Goal: Task Accomplishment & Management: Manage account settings

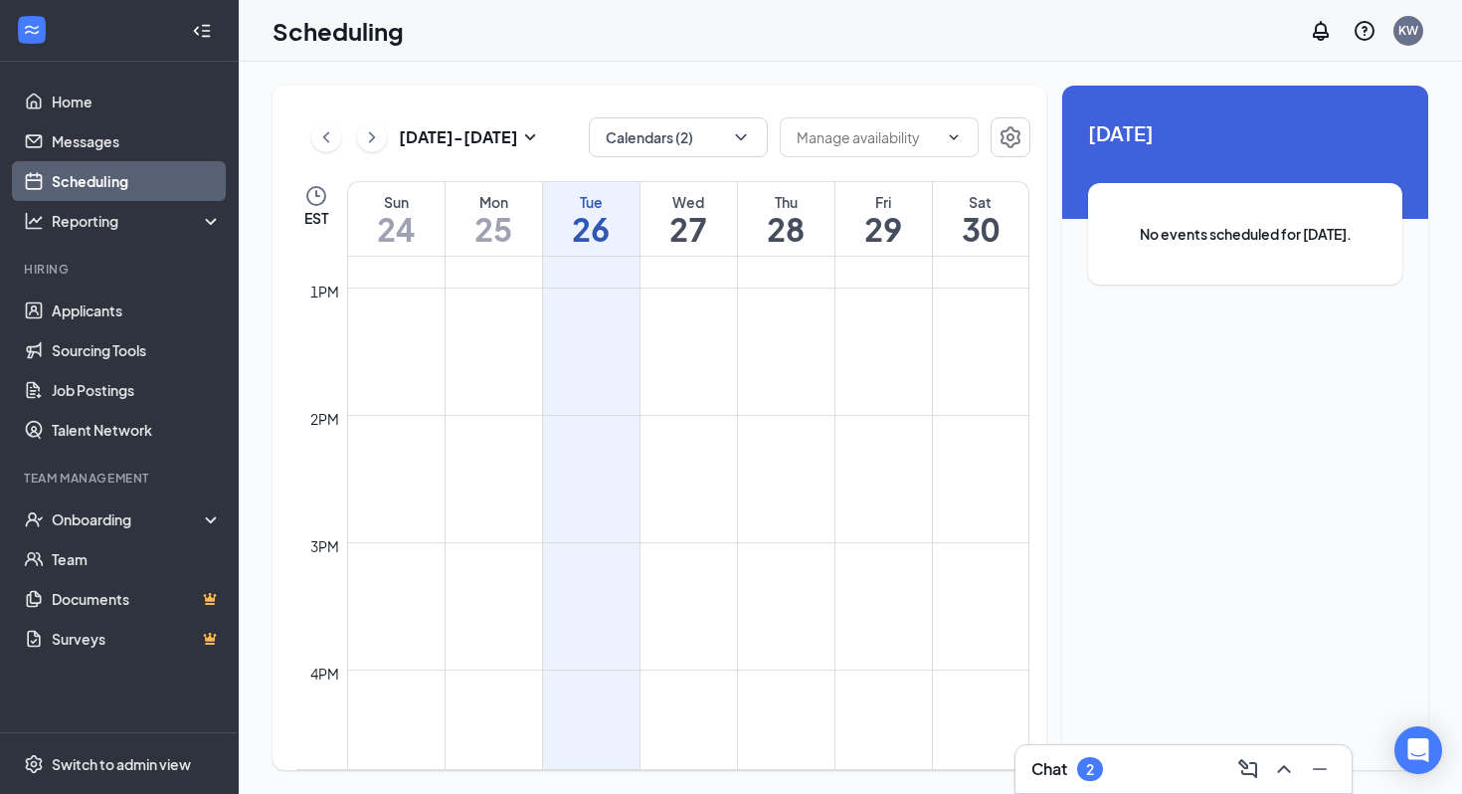
scroll to position [1639, 0]
click at [738, 143] on icon "ChevronDown" at bounding box center [741, 137] width 20 height 20
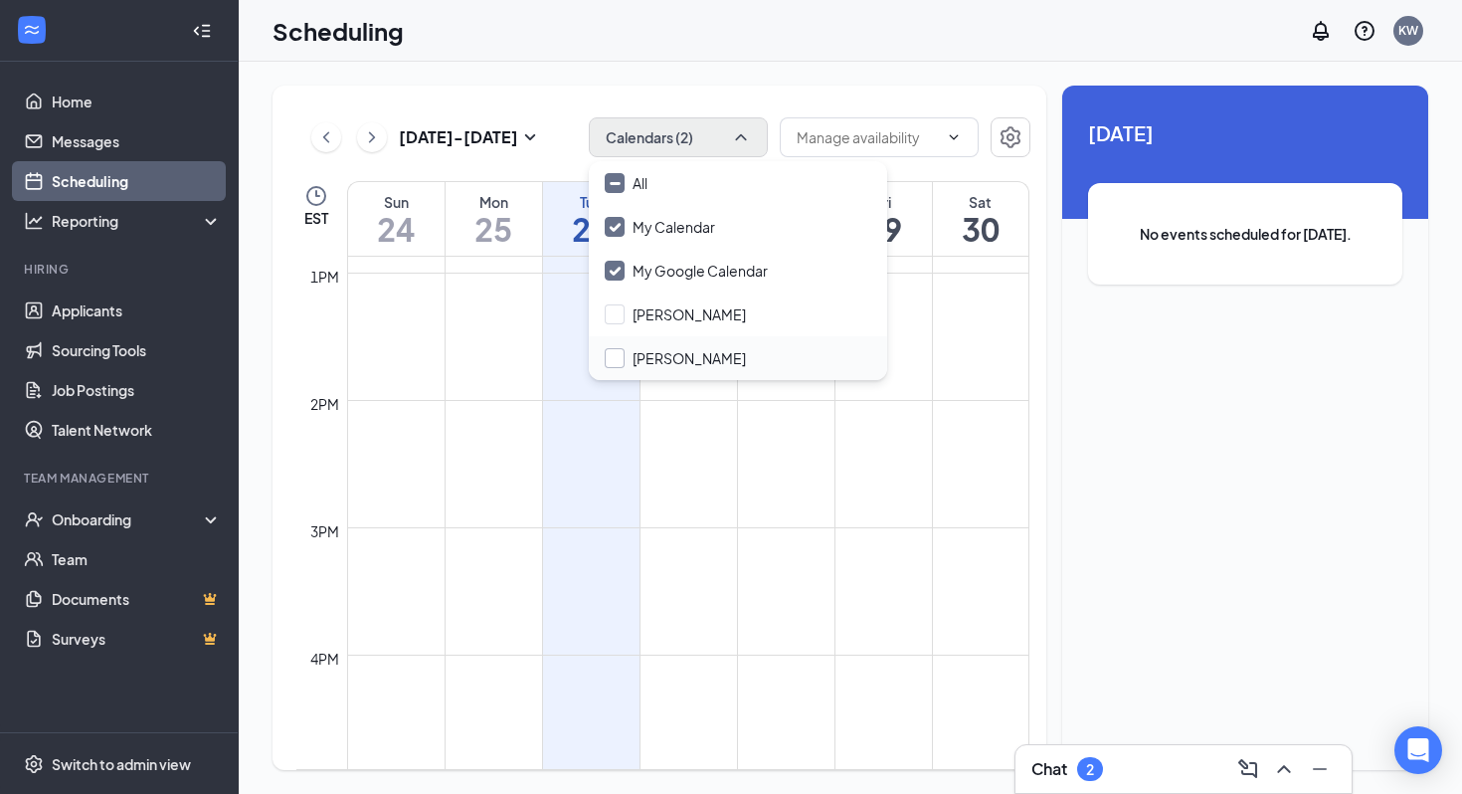
click at [616, 361] on input "[PERSON_NAME]" at bounding box center [675, 358] width 141 height 20
checkbox input "true"
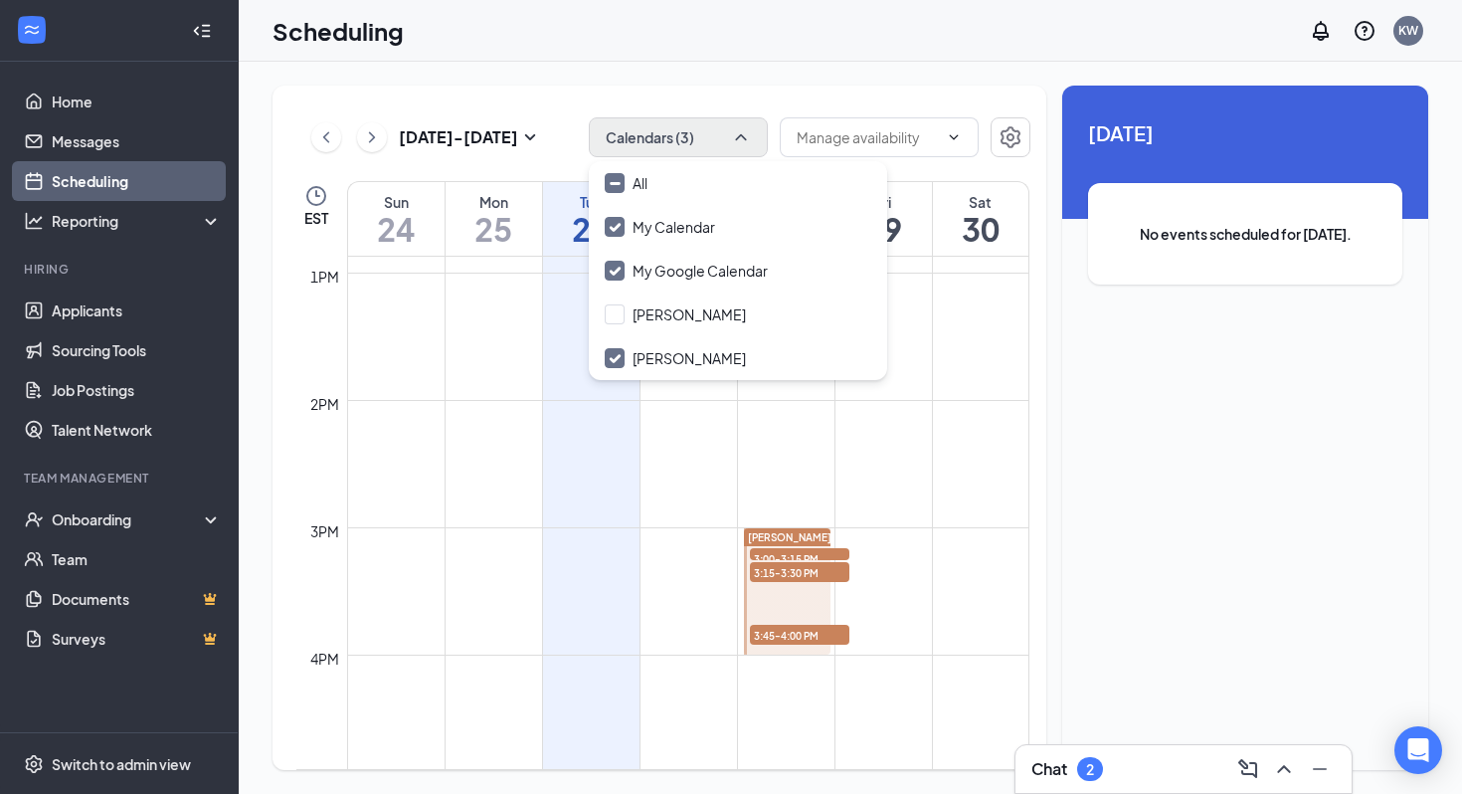
click at [825, 465] on td at bounding box center [688, 479] width 682 height 32
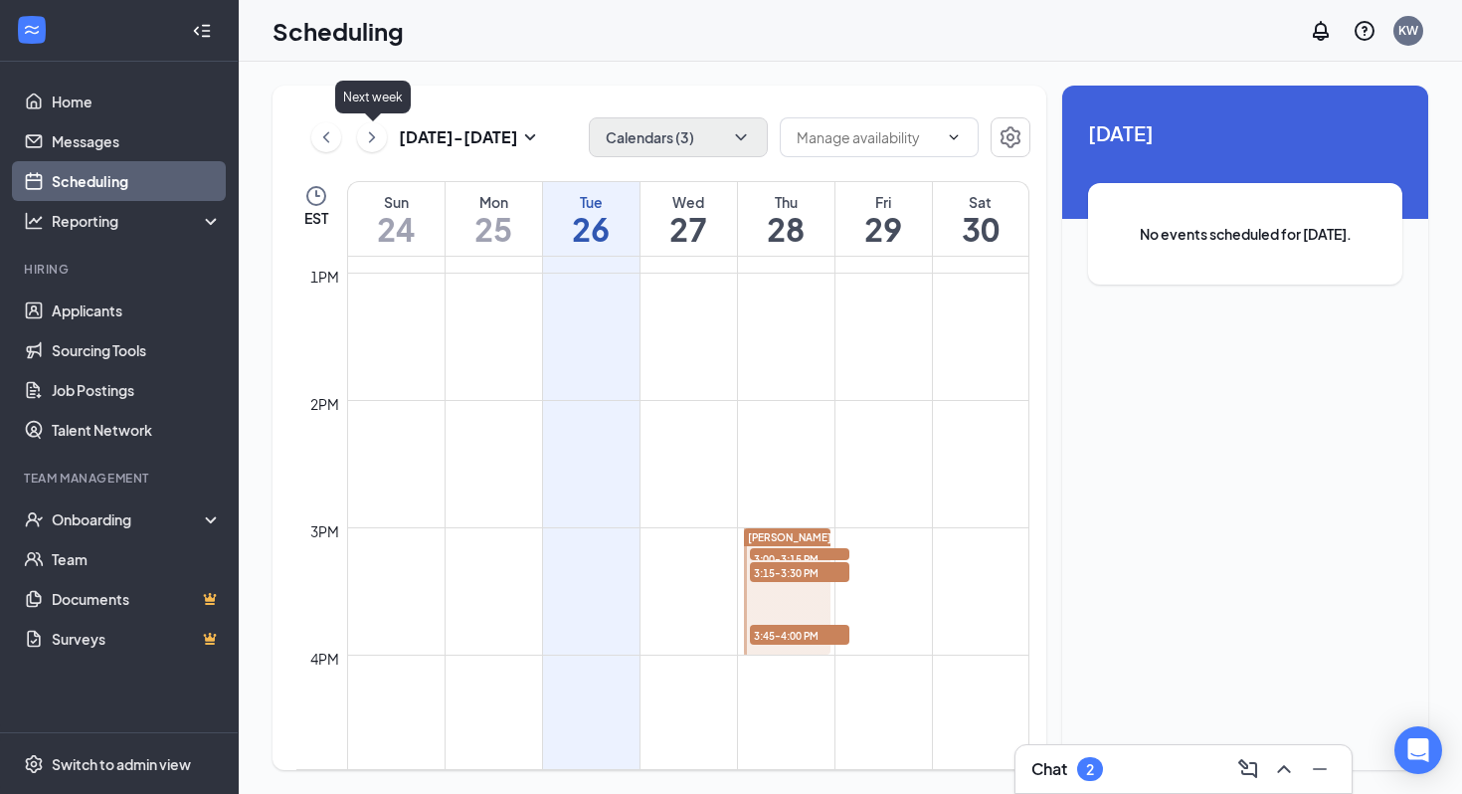
click at [371, 137] on icon "ChevronRight" at bounding box center [372, 137] width 20 height 24
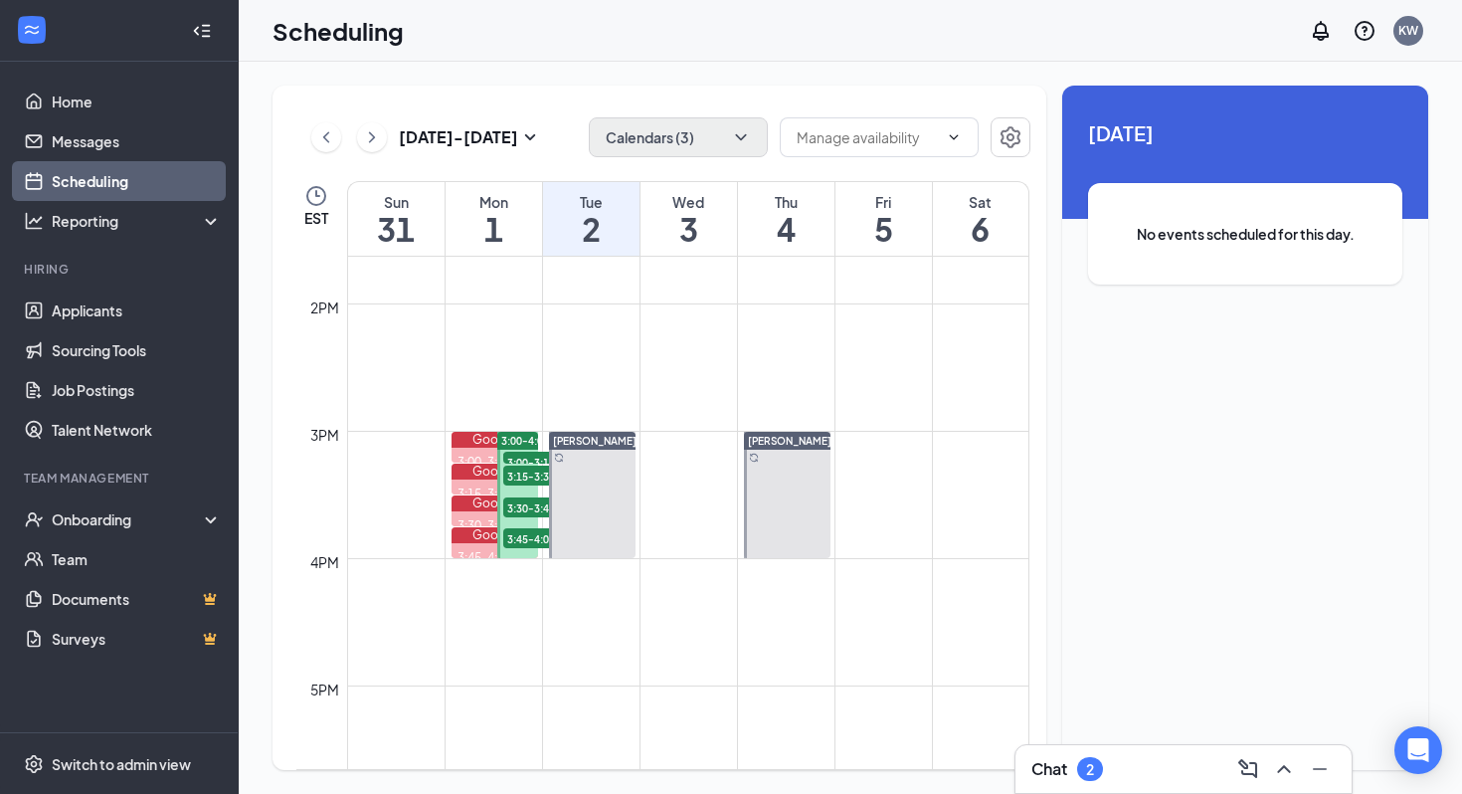
scroll to position [1733, 0]
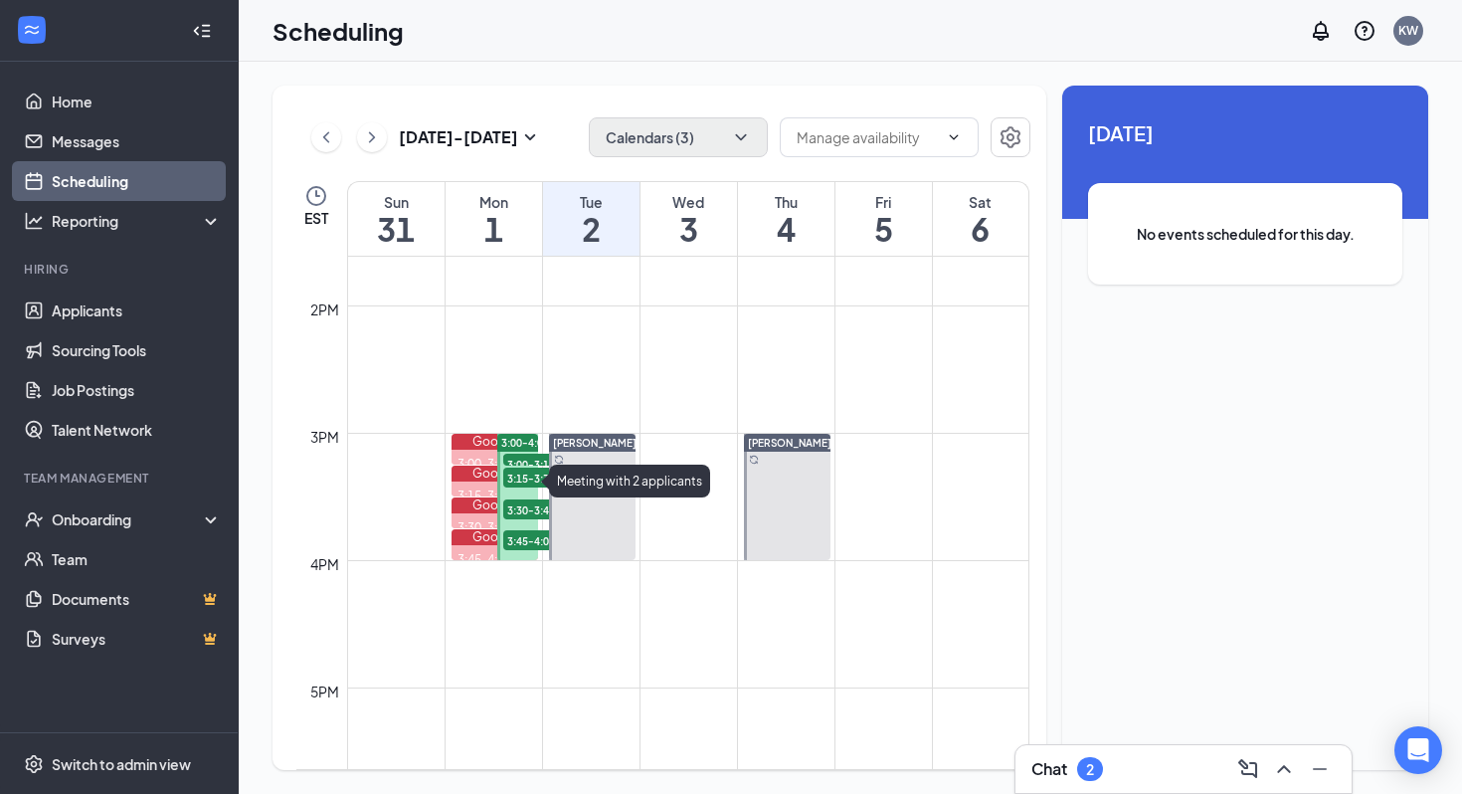
click at [469, 476] on div "Google" at bounding box center [495, 473] width 88 height 16
click at [483, 483] on div "3:15-3:30 PM Meeting with 2 applicants" at bounding box center [495, 496] width 88 height 31
click at [467, 473] on div "Google" at bounding box center [495, 473] width 88 height 16
click at [522, 443] on span "3:00-4:00 PM" at bounding box center [533, 443] width 65 height 14
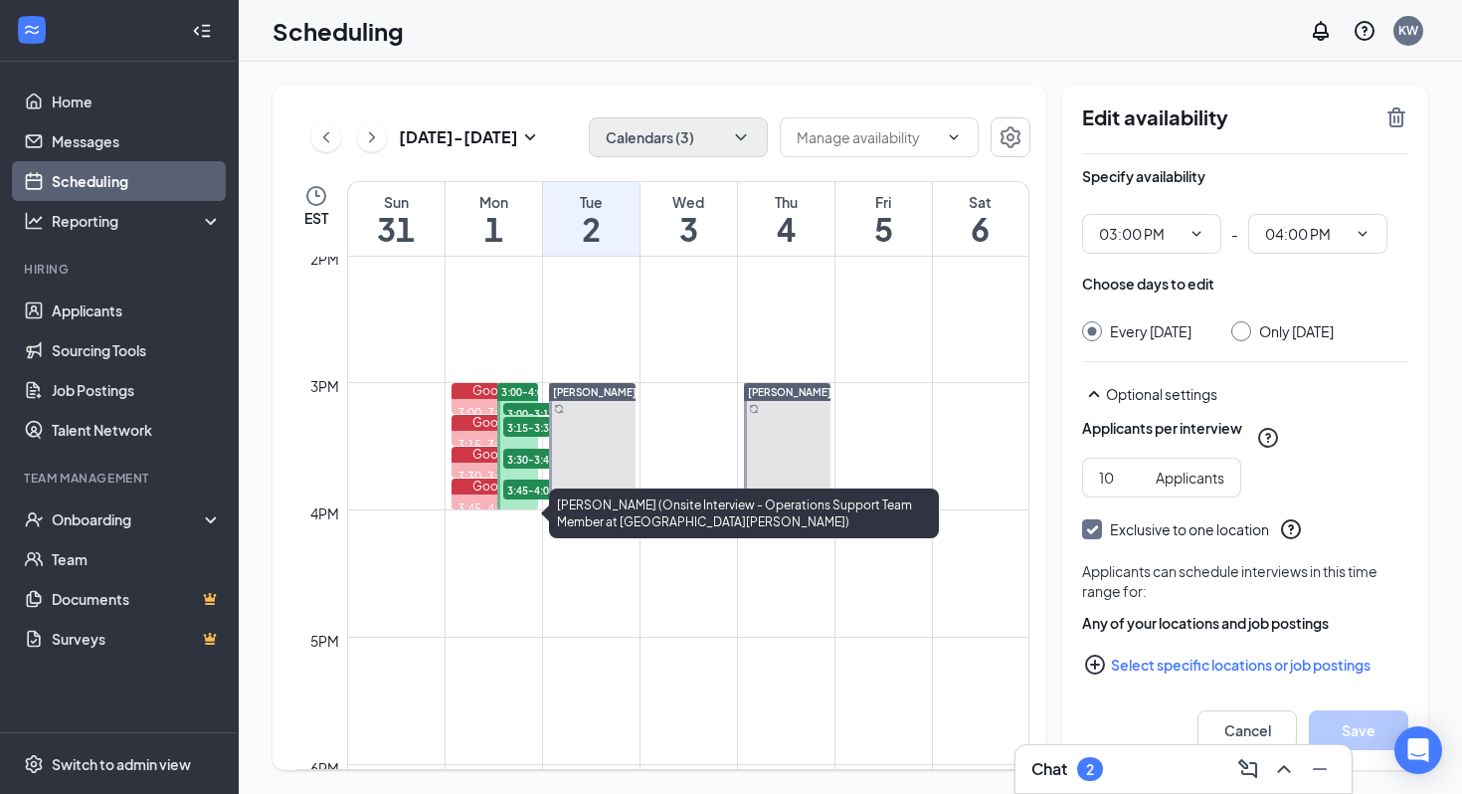
scroll to position [1792, 0]
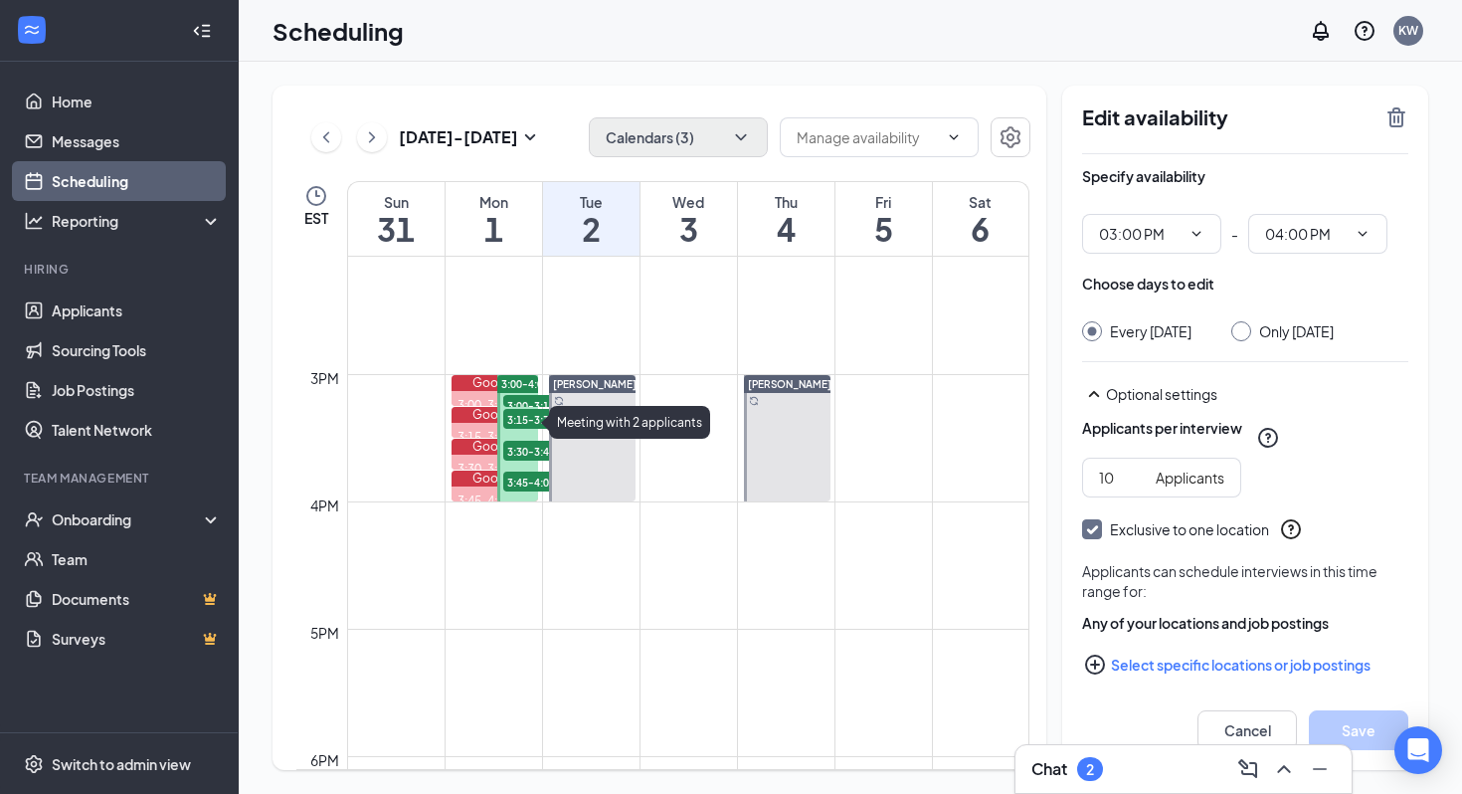
click at [471, 424] on div "3:15-3:30 PM Meeting with 2 applicants" at bounding box center [495, 438] width 88 height 31
click at [473, 415] on div "Google" at bounding box center [495, 415] width 88 height 16
drag, startPoint x: 538, startPoint y: 231, endPoint x: 579, endPoint y: 233, distance: 40.8
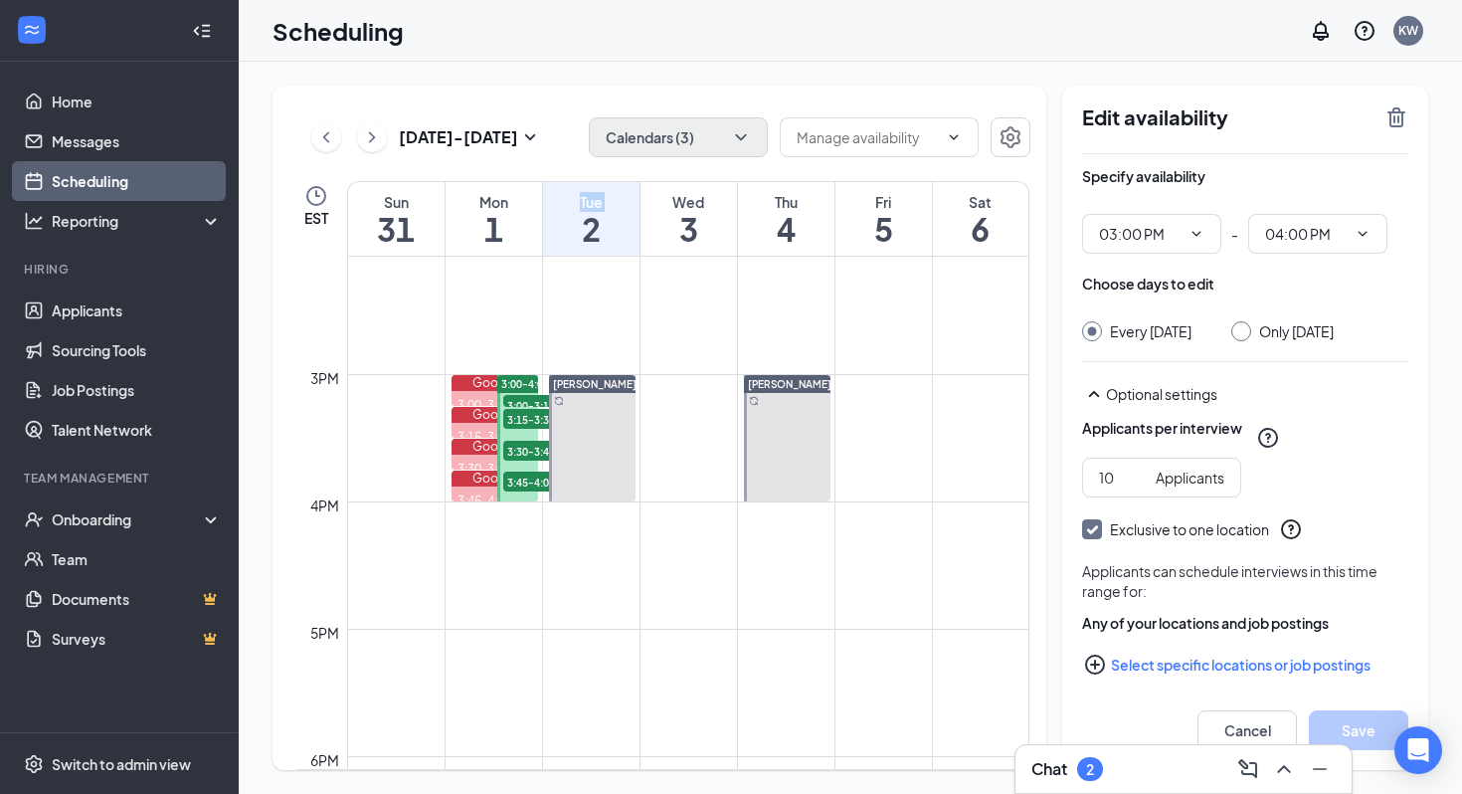
click at [579, 233] on tr "Sun 31 Mon 1 Tue 2 Wed 3 Thu 4 Fri 5 Sat 6" at bounding box center [662, 219] width 733 height 76
click at [636, 301] on td at bounding box center [688, 294] width 682 height 32
click at [89, 308] on link "Applicants" at bounding box center [137, 310] width 170 height 40
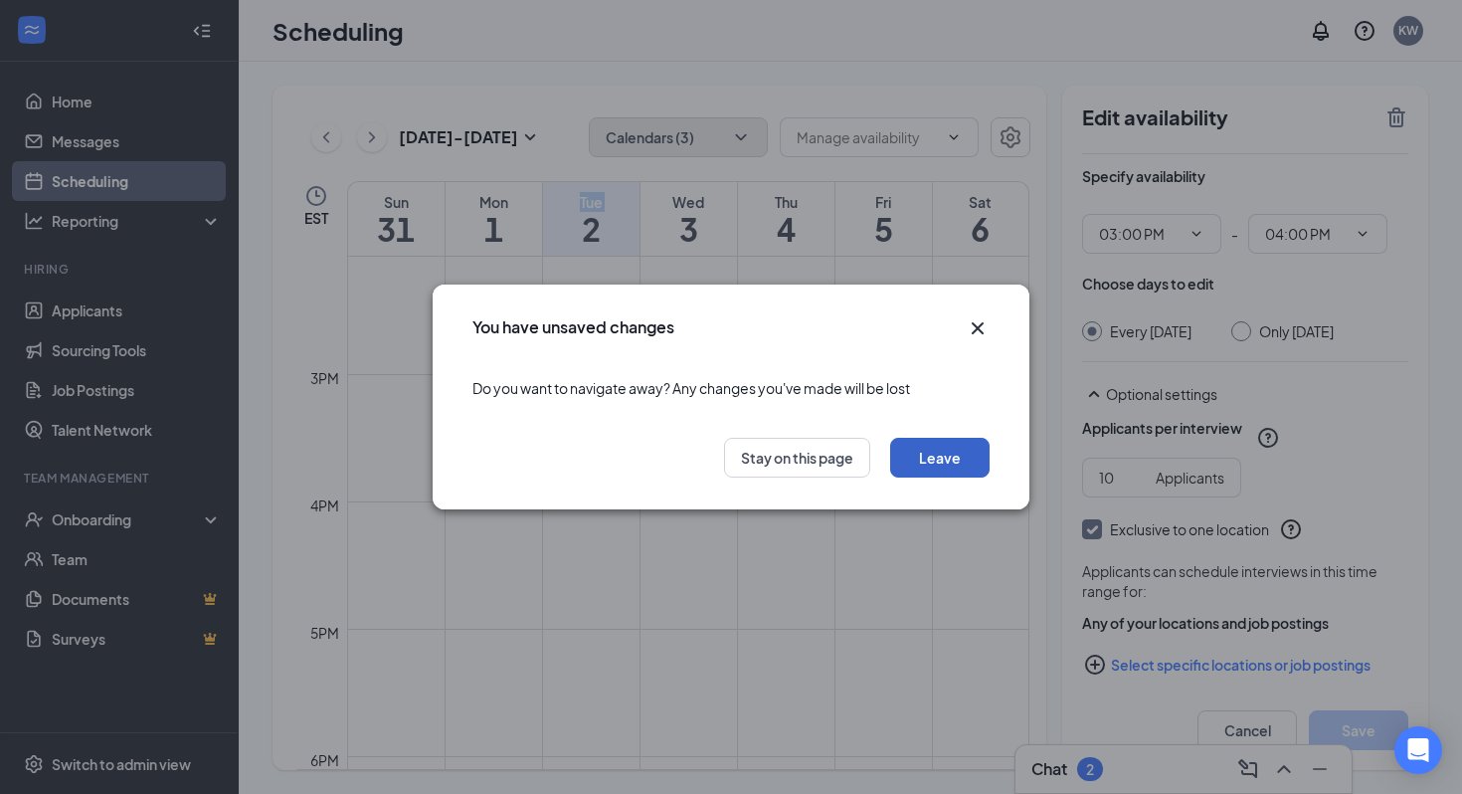
click at [926, 449] on button "Leave" at bounding box center [939, 458] width 99 height 40
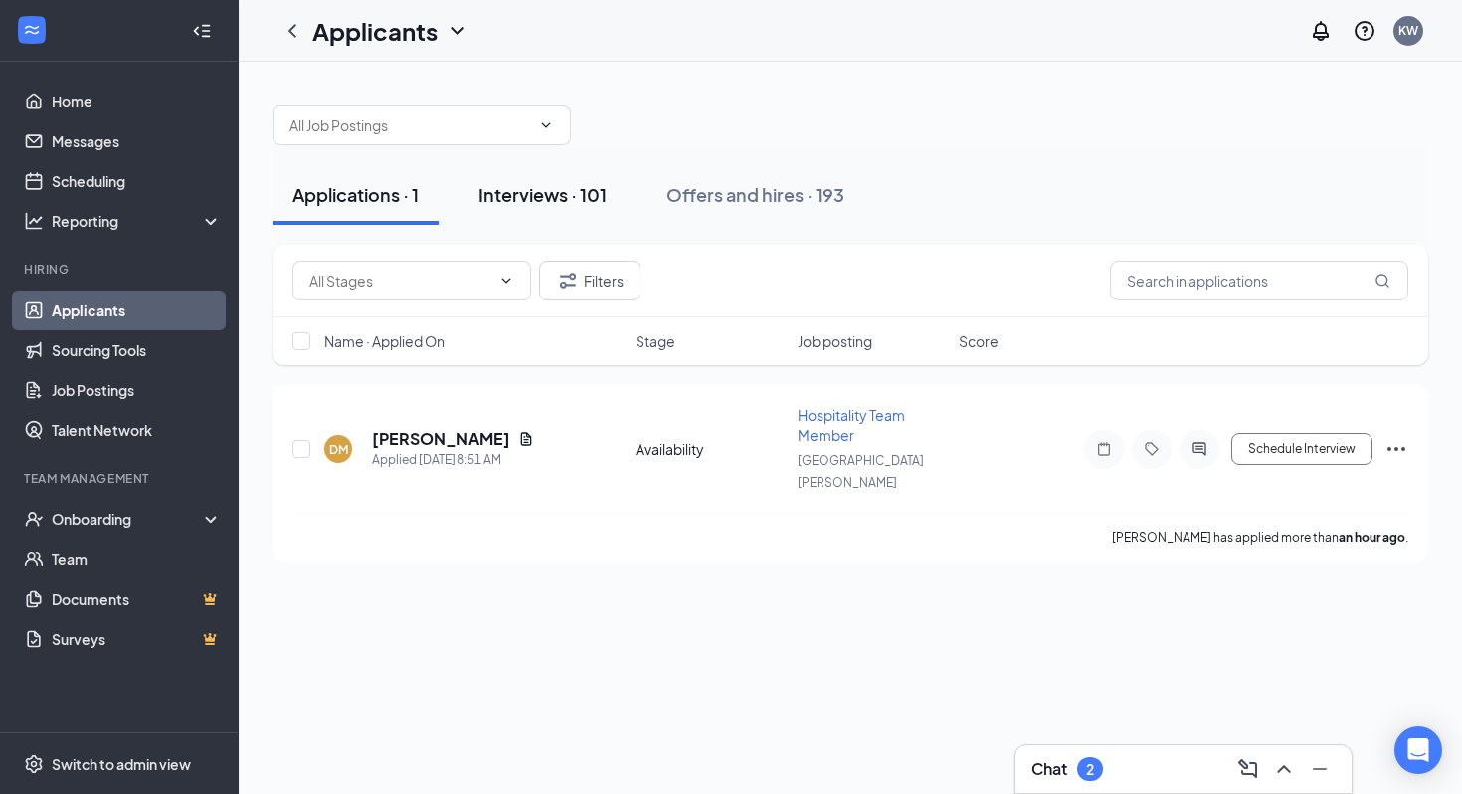
click at [521, 190] on div "Interviews · 101" at bounding box center [542, 194] width 128 height 25
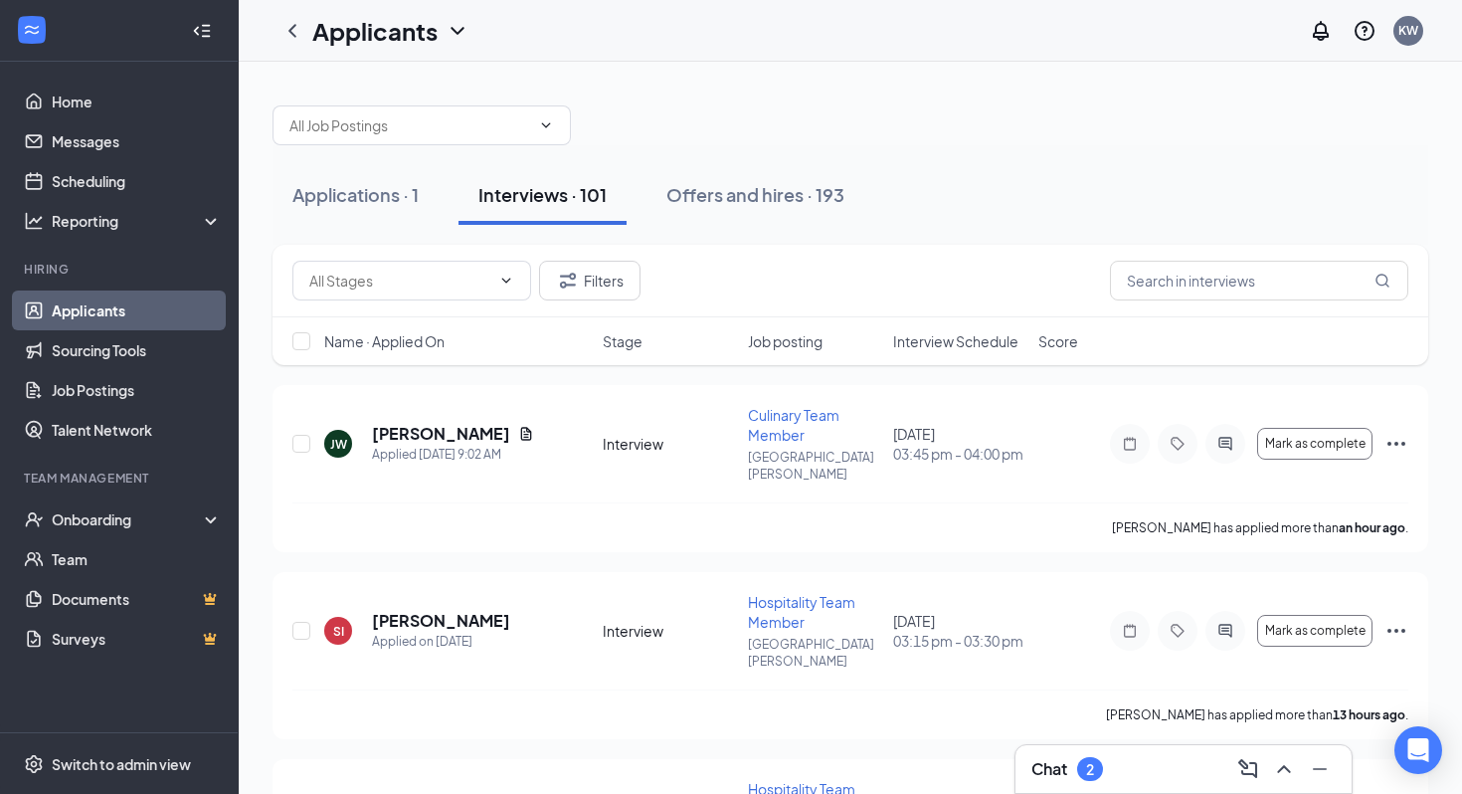
click at [945, 345] on span "Interview Schedule" at bounding box center [955, 341] width 125 height 20
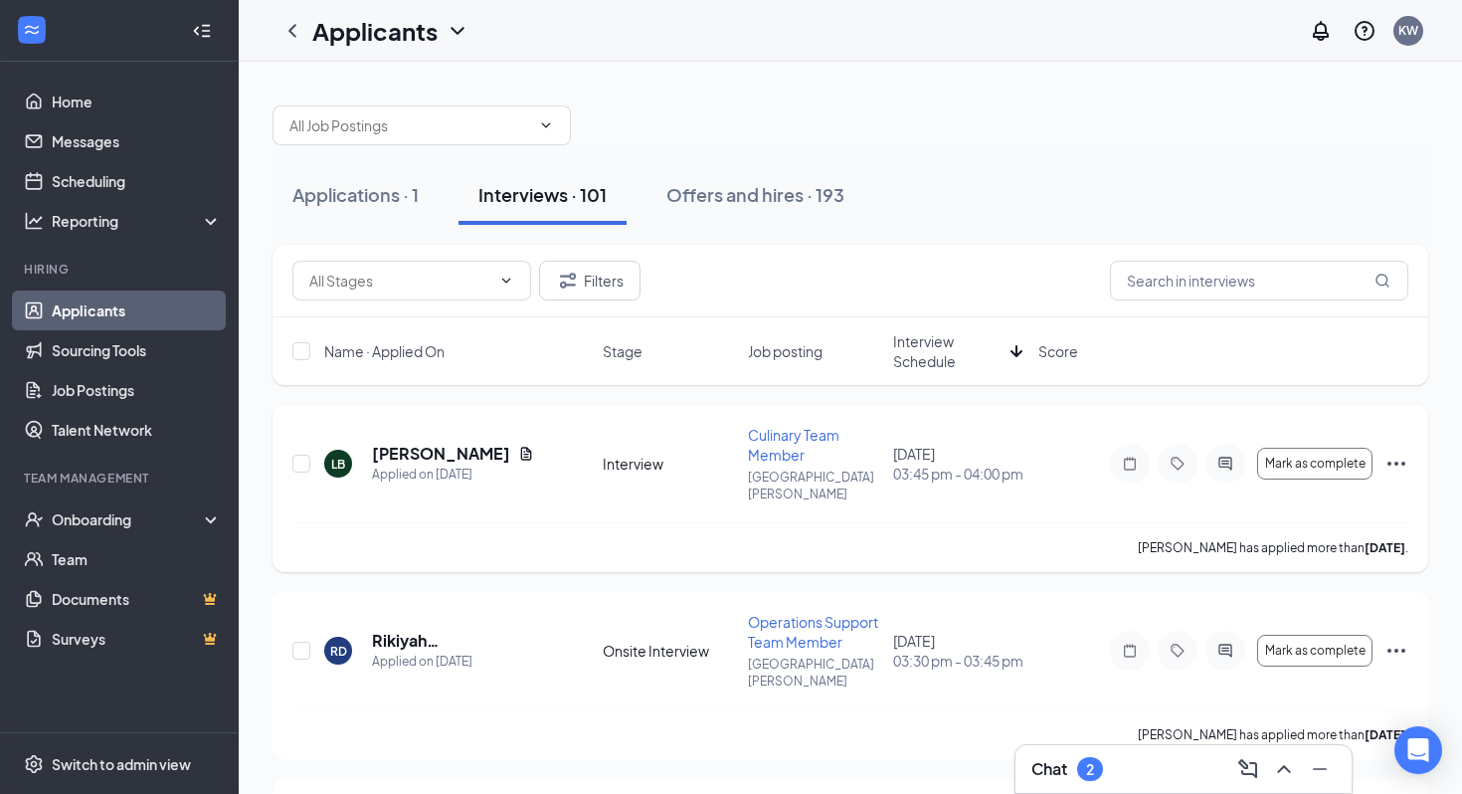
click at [1396, 461] on icon "Ellipses" at bounding box center [1396, 463] width 18 height 4
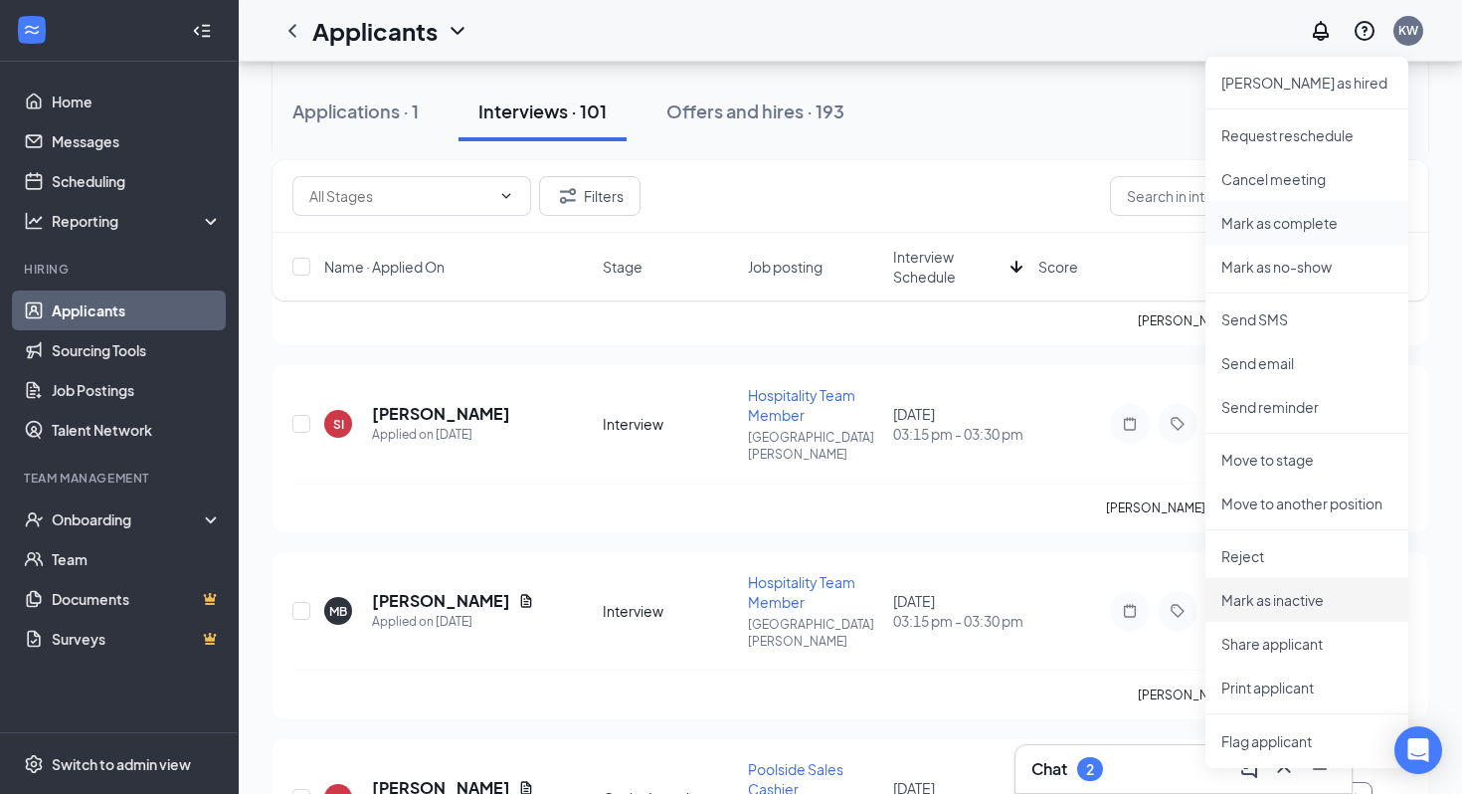
scroll to position [415, 0]
click at [1015, 184] on div "Filters" at bounding box center [850, 196] width 1116 height 40
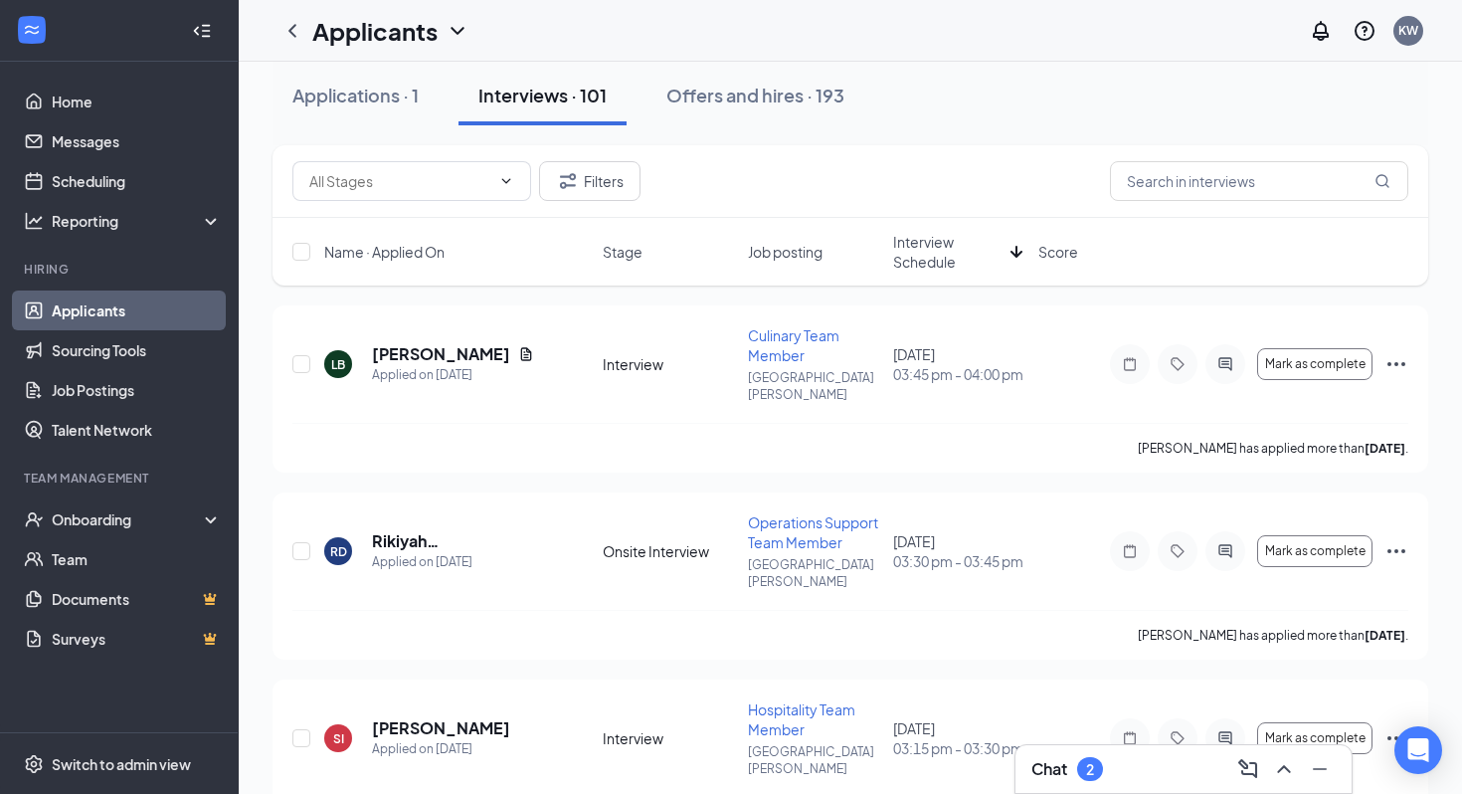
scroll to position [0, 0]
